Goal: Information Seeking & Learning: Learn about a topic

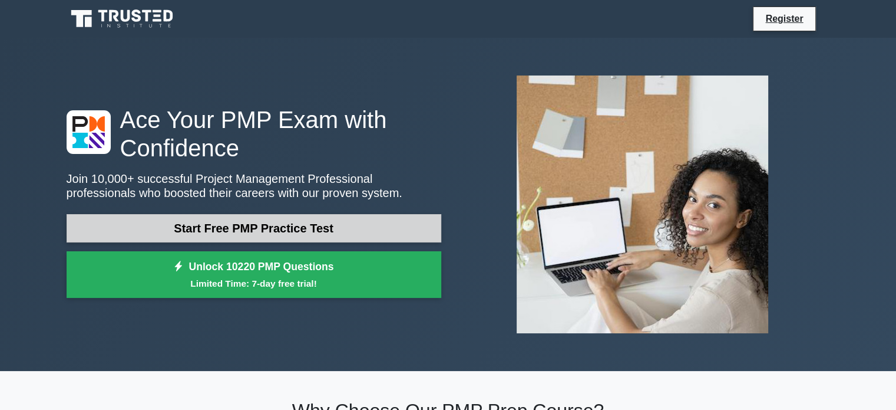
click at [123, 217] on link "Start Free PMP Practice Test" at bounding box center [254, 228] width 375 height 28
